Goal: Task Accomplishment & Management: Manage account settings

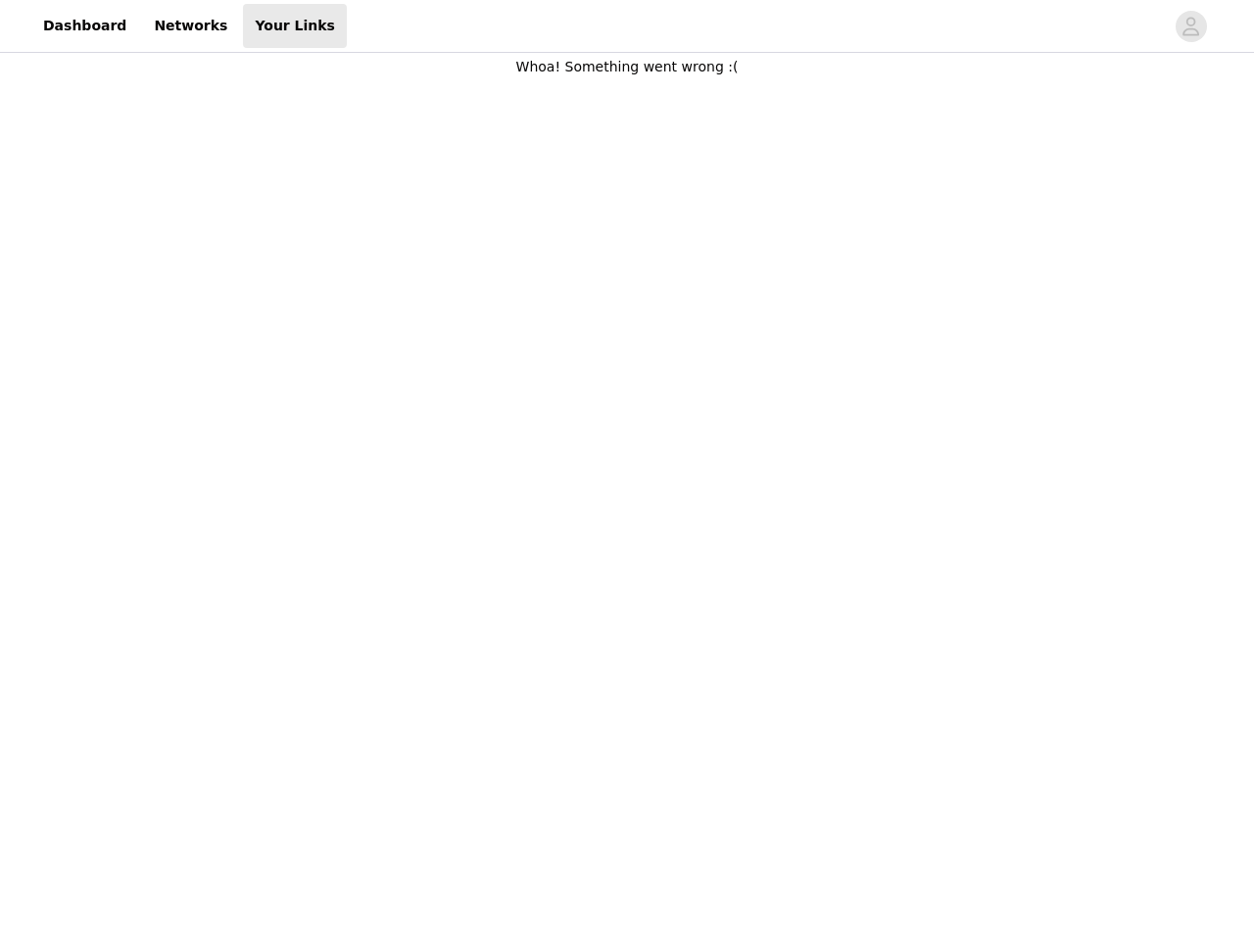
click at [627, 470] on body "Dashboard Networks Your Links Whoa! Something went wrong :(" at bounding box center [627, 470] width 1254 height 940
click at [627, 26] on div at bounding box center [755, 26] width 817 height 44
click at [1191, 26] on icon "avatar" at bounding box center [1190, 26] width 19 height 31
